Goal: Information Seeking & Learning: Learn about a topic

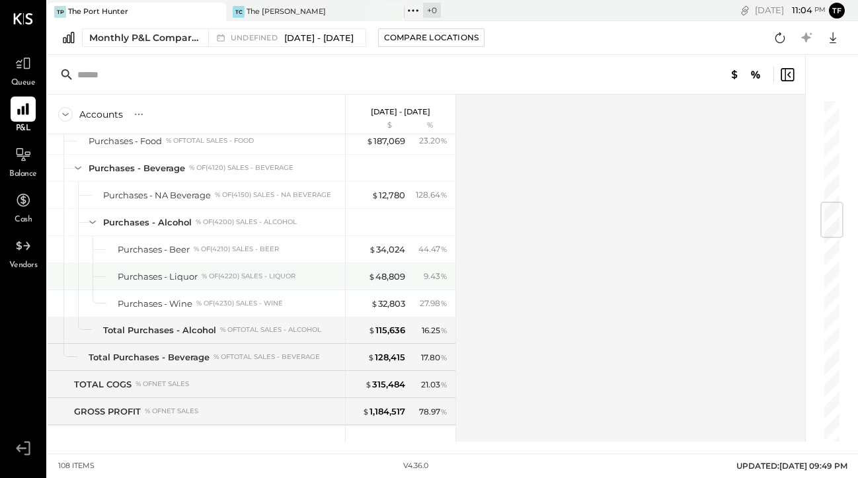
scroll to position [862, 0]
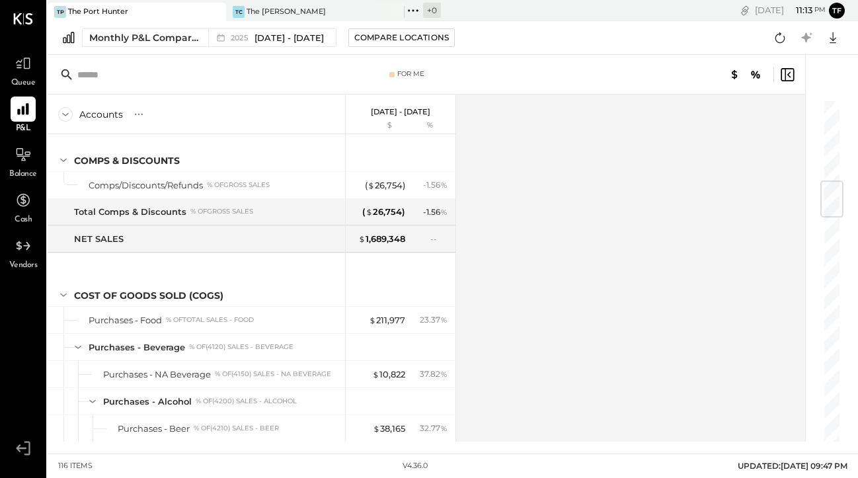
scroll to position [755, 0]
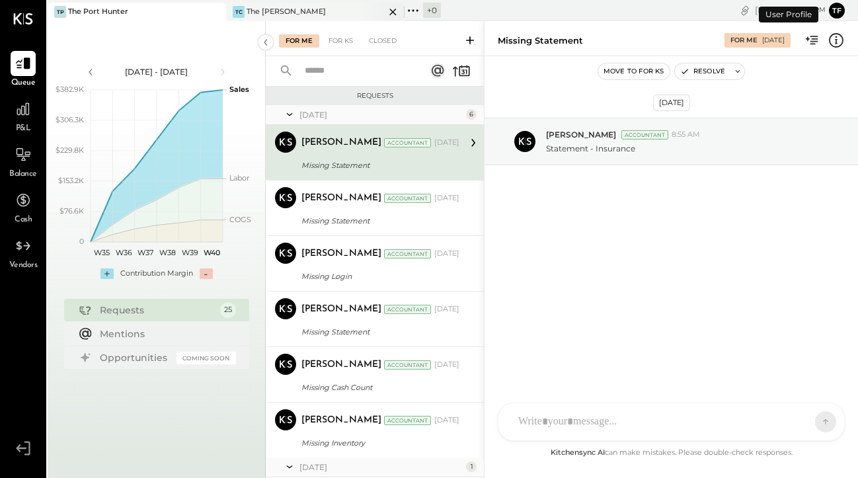
click at [281, 13] on div "The [PERSON_NAME]" at bounding box center [285, 12] width 79 height 11
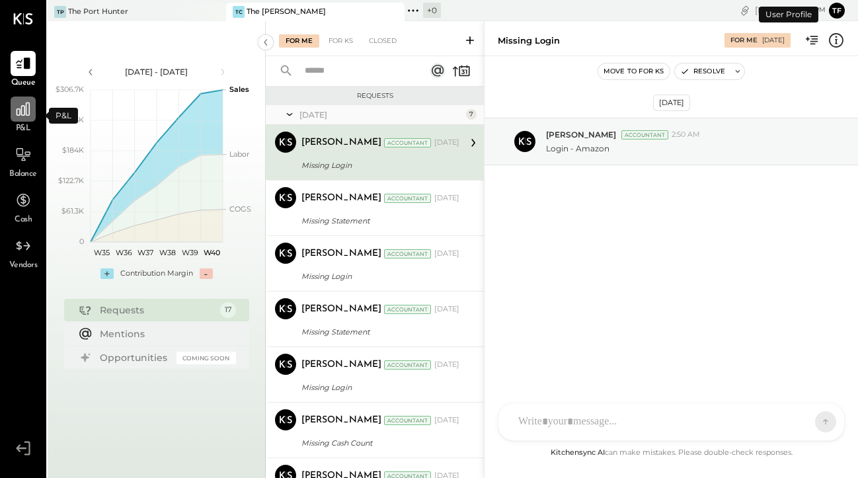
click at [26, 116] on icon at bounding box center [23, 108] width 17 height 17
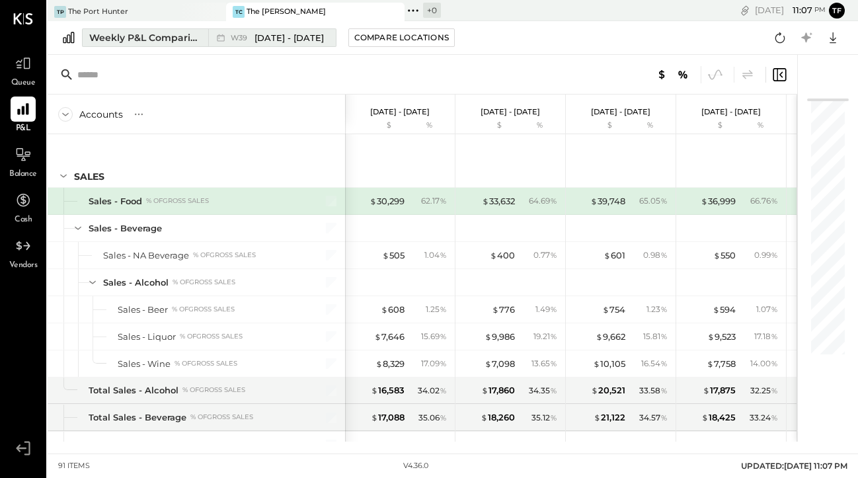
click at [269, 44] on div "W39 Sep 22 - 28, 2025" at bounding box center [268, 37] width 121 height 17
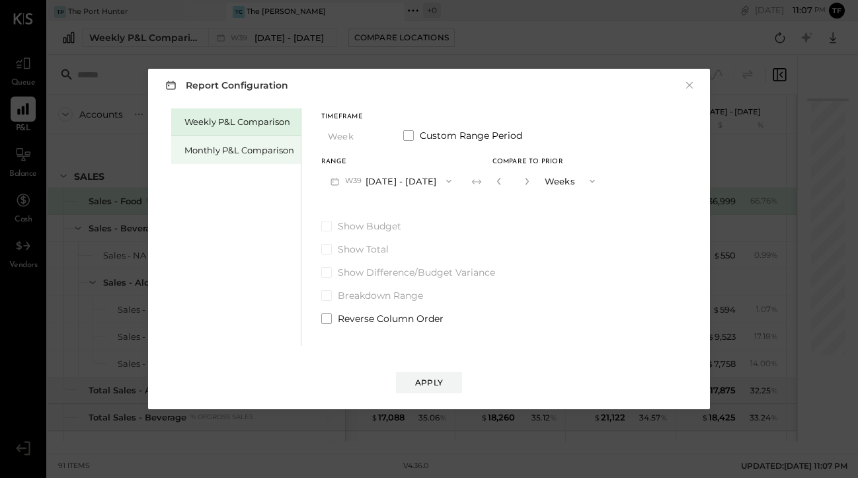
click at [254, 147] on div "Monthly P&L Comparison" at bounding box center [239, 150] width 110 height 13
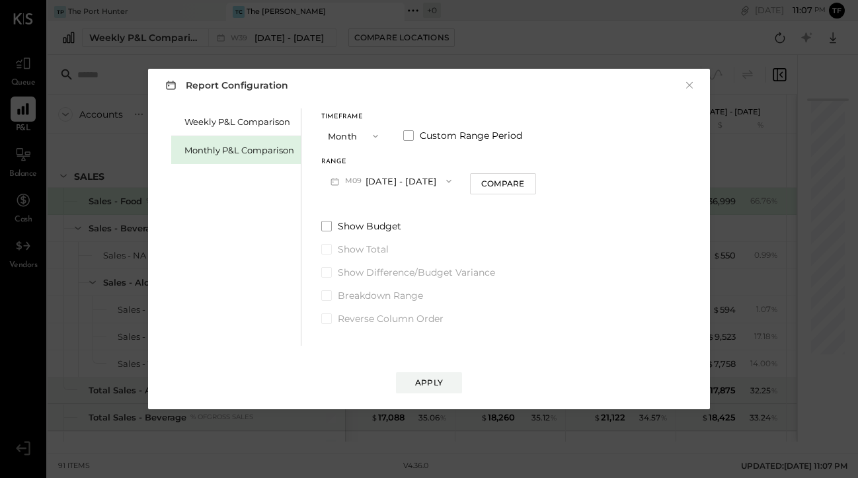
click at [375, 138] on icon "button" at bounding box center [375, 136] width 11 height 11
click at [355, 202] on div "Year" at bounding box center [354, 207] width 65 height 24
click at [431, 378] on div "Apply" at bounding box center [429, 382] width 28 height 11
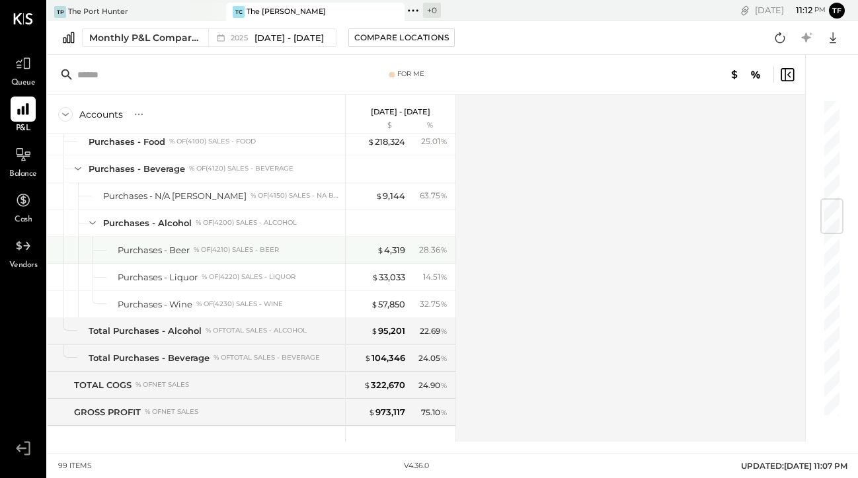
scroll to position [829, 0]
